Goal: Navigation & Orientation: Find specific page/section

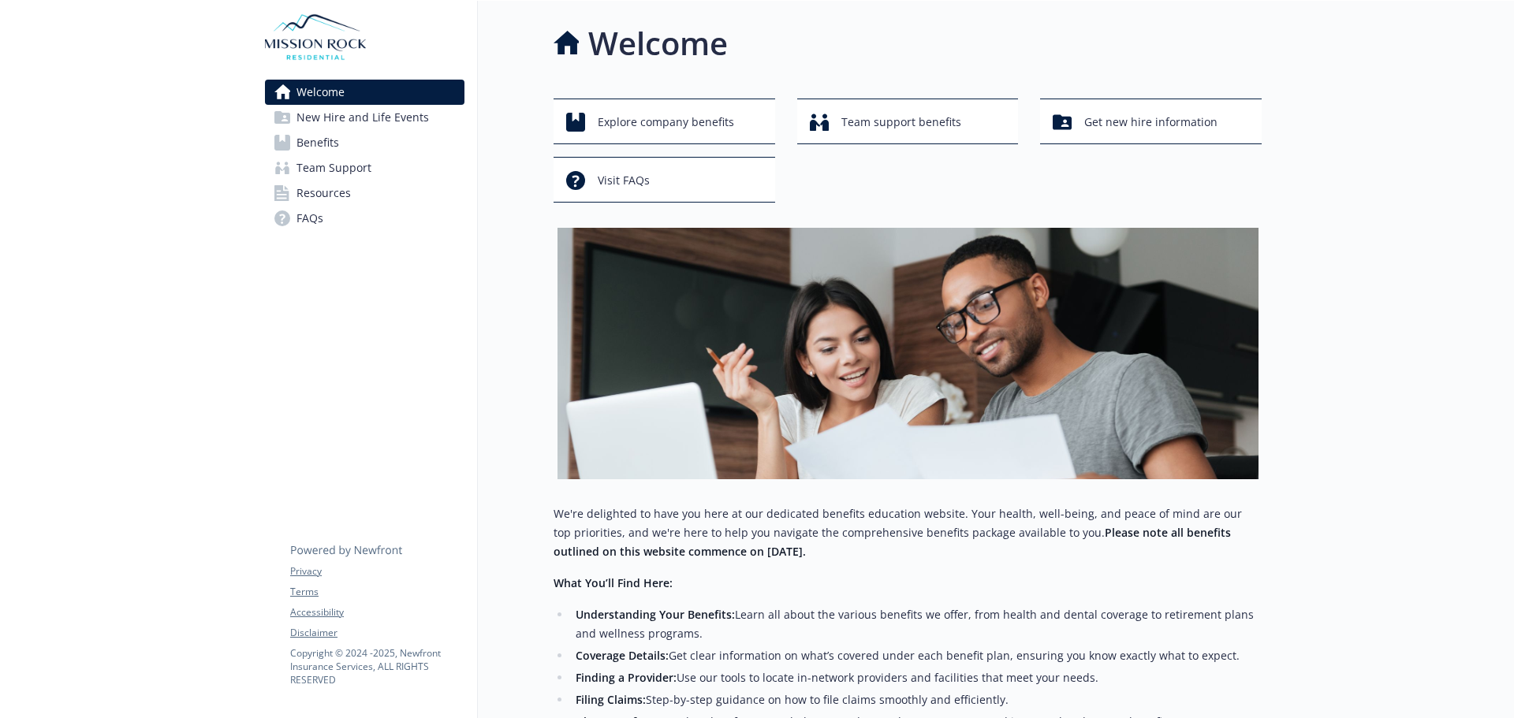
click at [328, 135] on span "Benefits" at bounding box center [317, 142] width 43 height 25
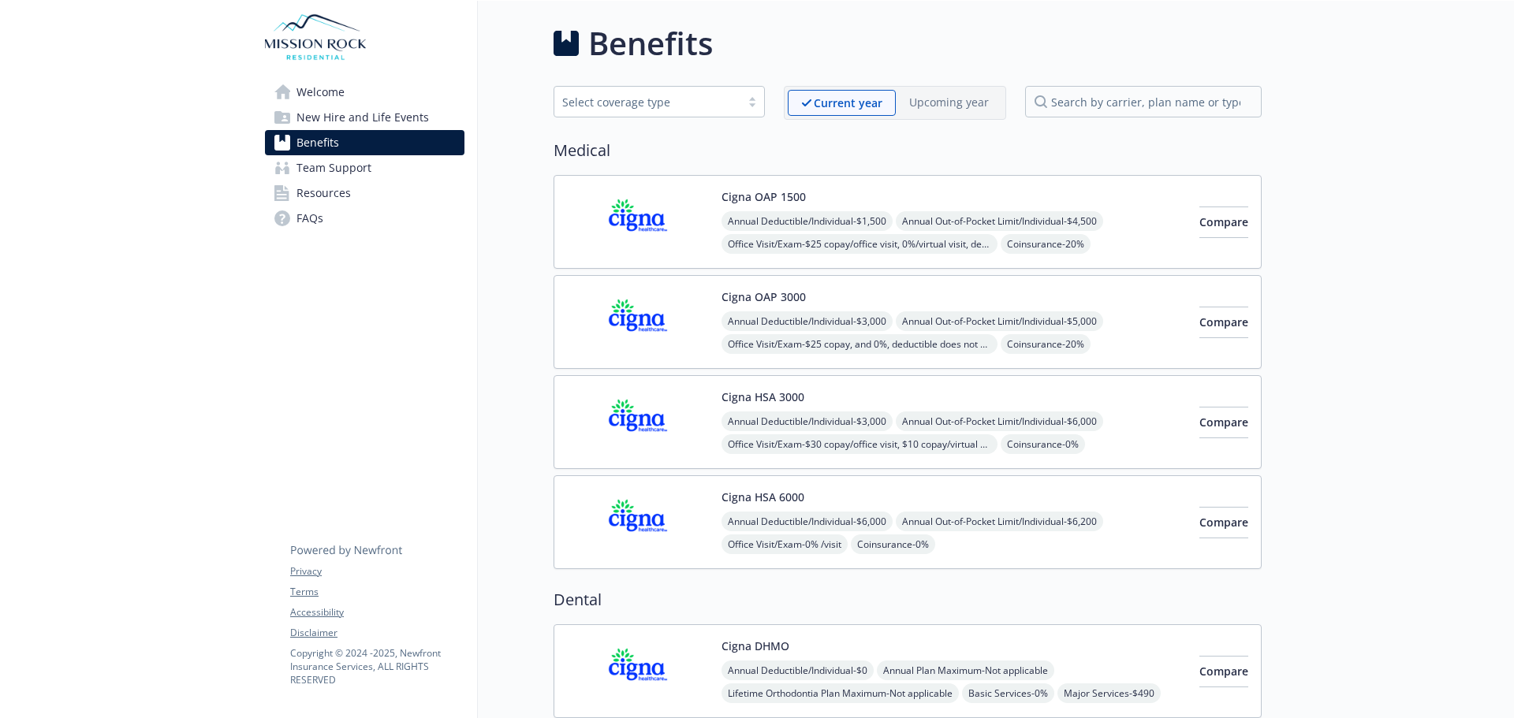
click at [355, 117] on span "New Hire and Life Events" at bounding box center [362, 117] width 132 height 25
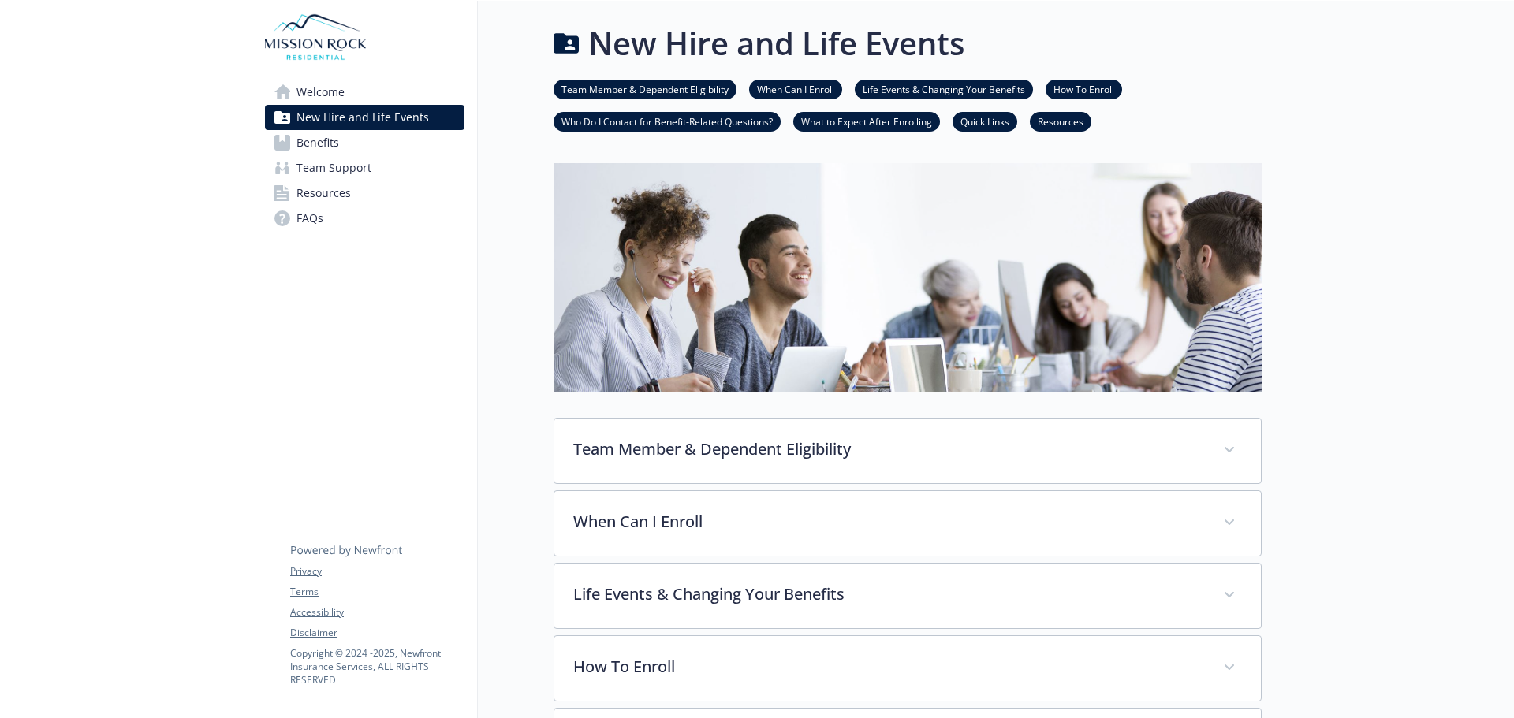
click at [337, 95] on span "Welcome" at bounding box center [320, 92] width 48 height 25
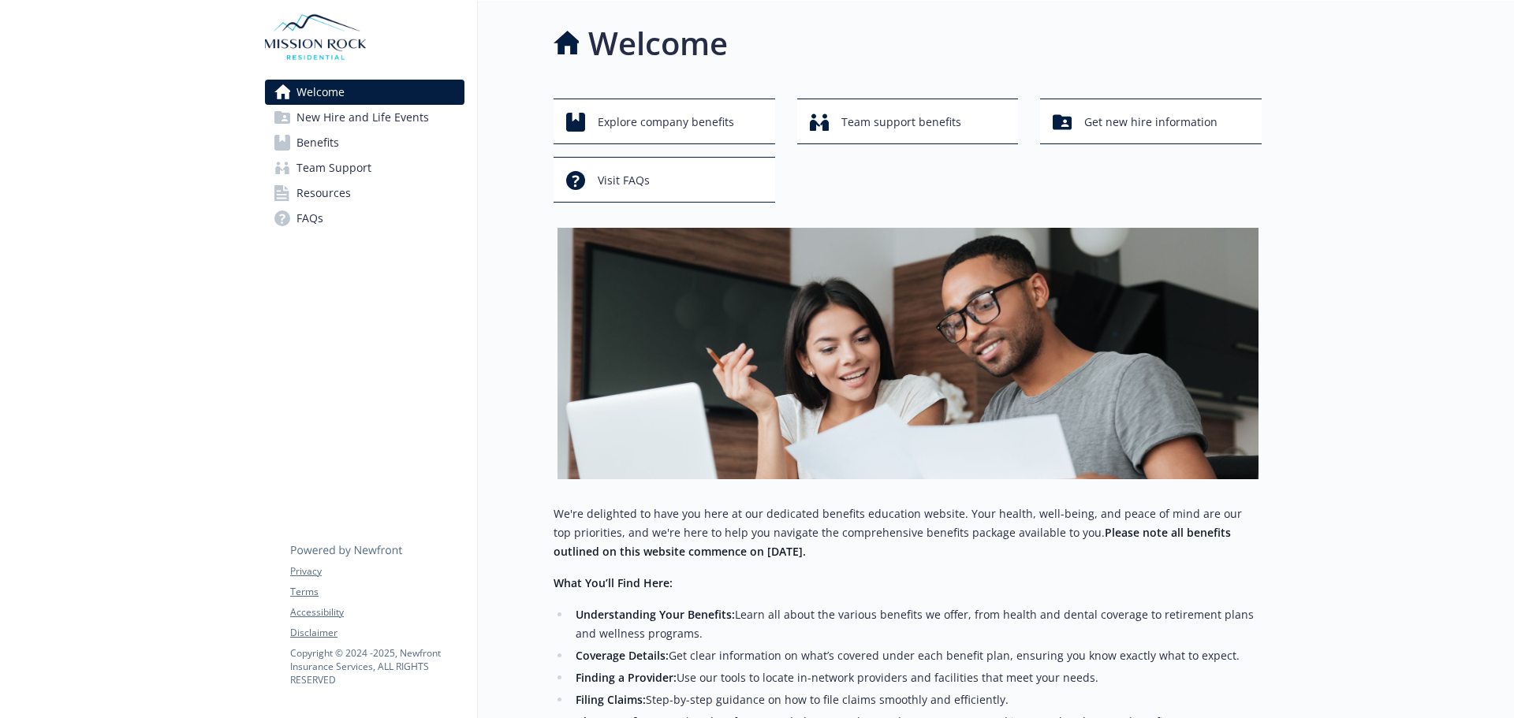
click at [353, 163] on span "Team Support" at bounding box center [333, 167] width 75 height 25
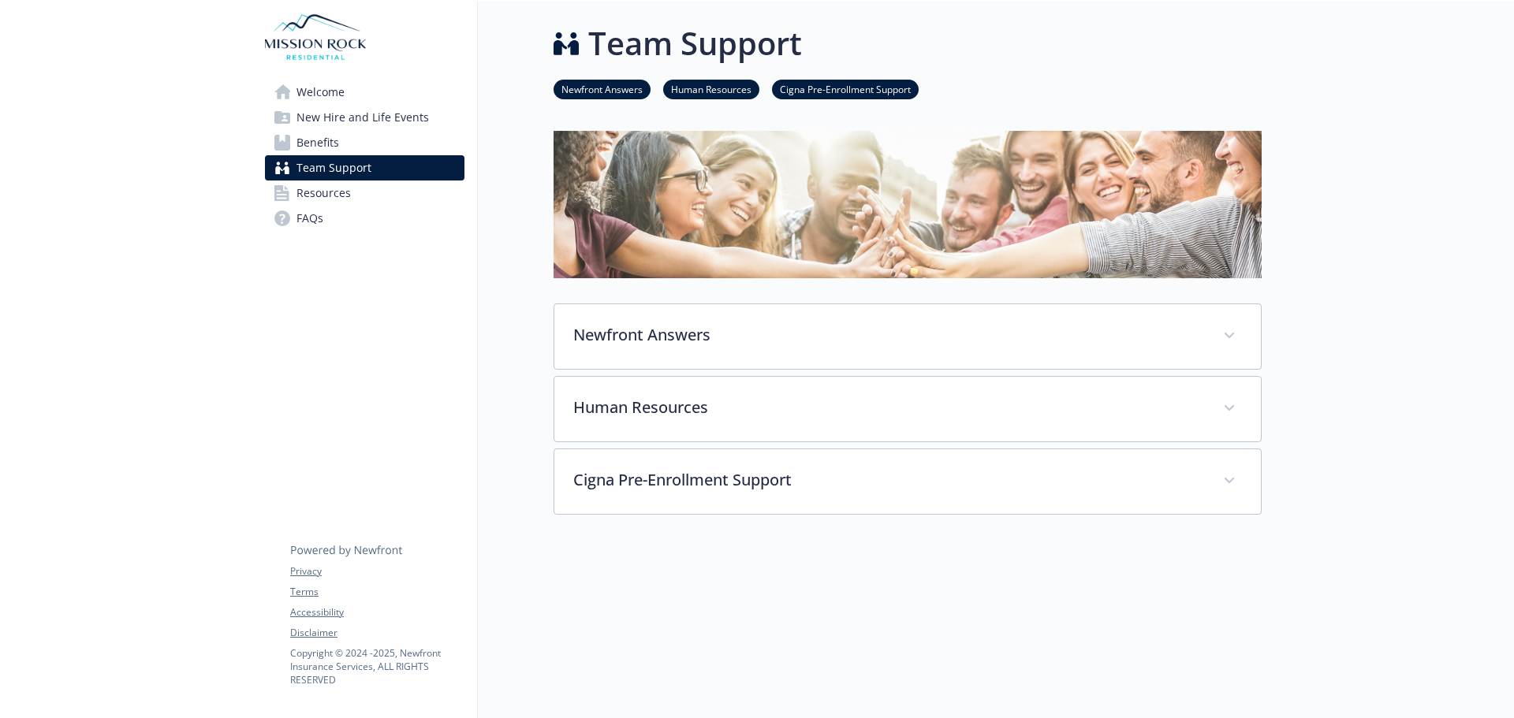
click at [331, 192] on span "Resources" at bounding box center [323, 193] width 54 height 25
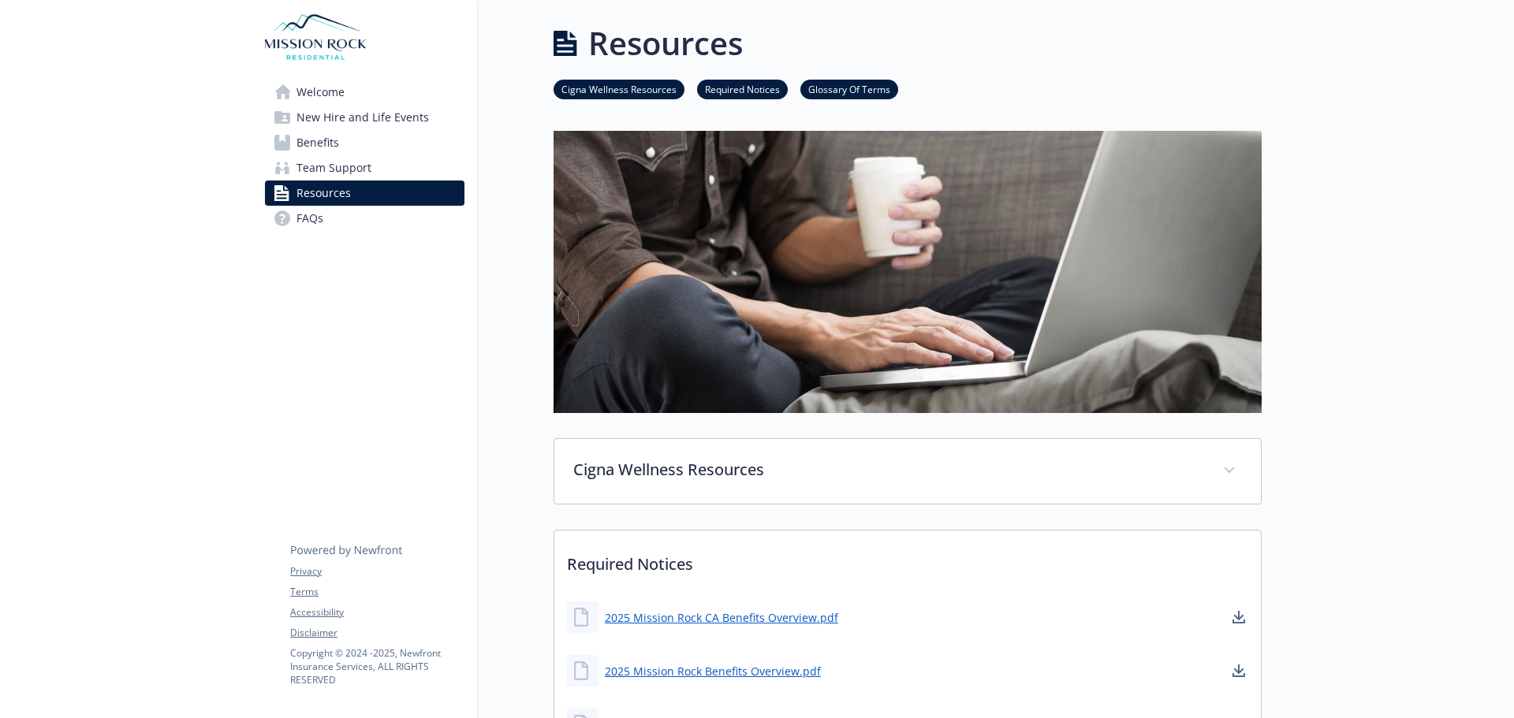
click at [348, 174] on span "Team Support" at bounding box center [333, 167] width 75 height 25
